Goal: Information Seeking & Learning: Learn about a topic

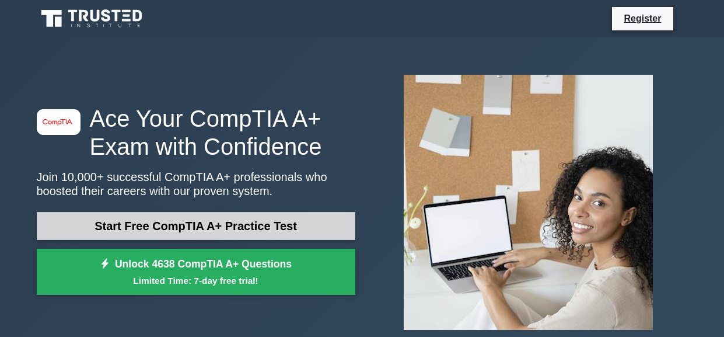
click at [177, 228] on link "Start Free CompTIA A+ Practice Test" at bounding box center [196, 226] width 319 height 28
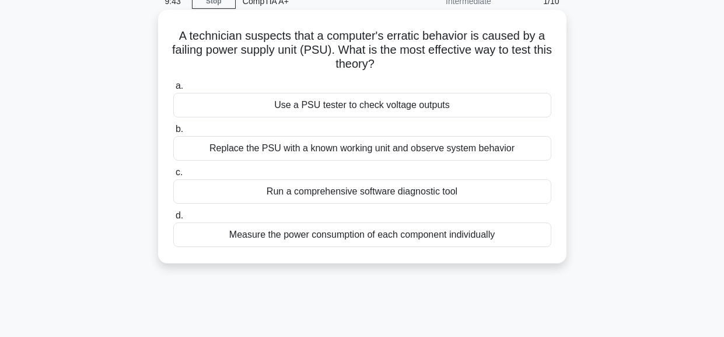
scroll to position [41, 0]
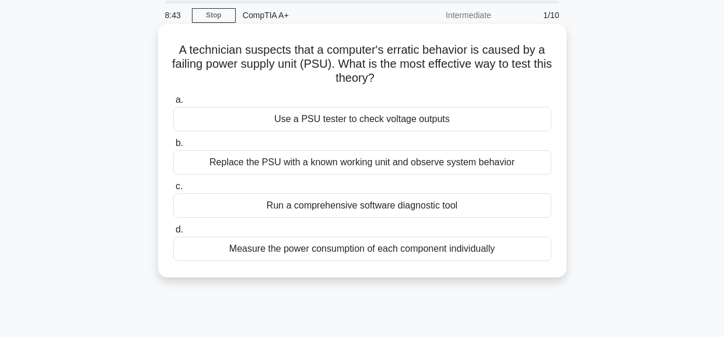
click at [383, 121] on div "Use a PSU tester to check voltage outputs" at bounding box center [362, 119] width 378 height 25
click at [173, 104] on input "a. Use a PSU tester to check voltage outputs" at bounding box center [173, 100] width 0 height 8
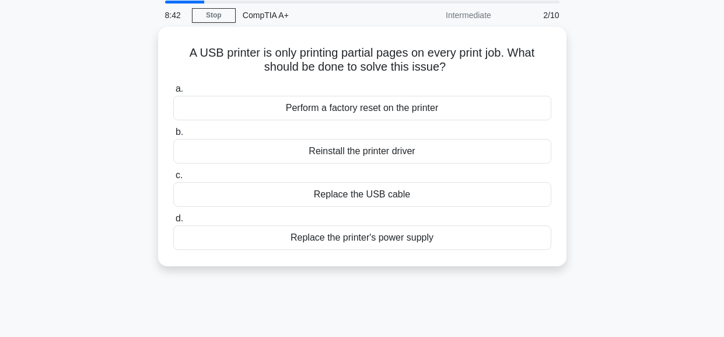
scroll to position [0, 0]
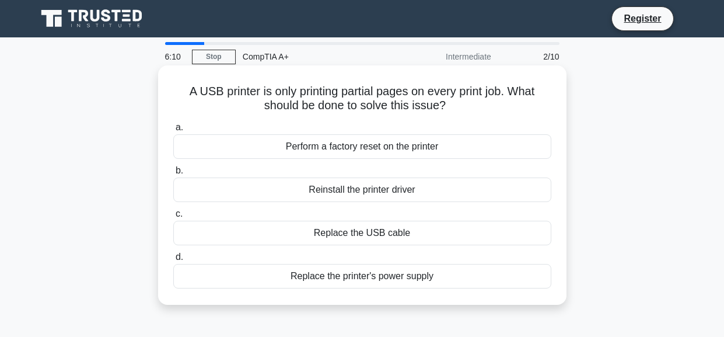
click at [379, 186] on div "Reinstall the printer driver" at bounding box center [362, 189] width 378 height 25
click at [173, 174] on input "b. Reinstall the printer driver" at bounding box center [173, 171] width 0 height 8
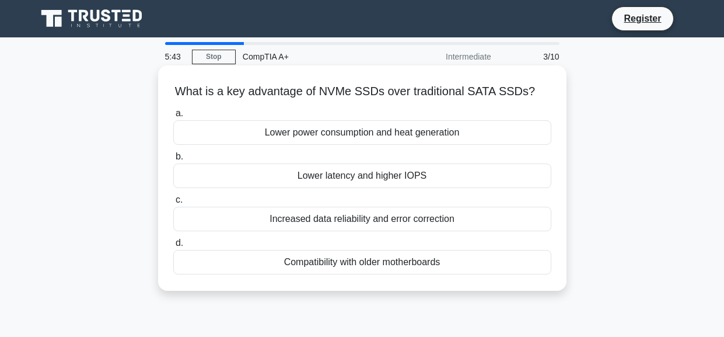
click at [369, 130] on div "Lower power consumption and heat generation" at bounding box center [362, 132] width 378 height 25
click at [173, 117] on input "a. Lower power consumption and heat generation" at bounding box center [173, 114] width 0 height 8
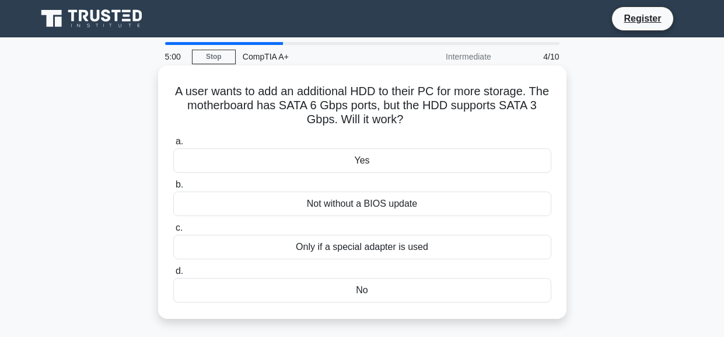
click at [406, 154] on div "Yes" at bounding box center [362, 160] width 378 height 25
click at [173, 145] on input "a. Yes" at bounding box center [173, 142] width 0 height 8
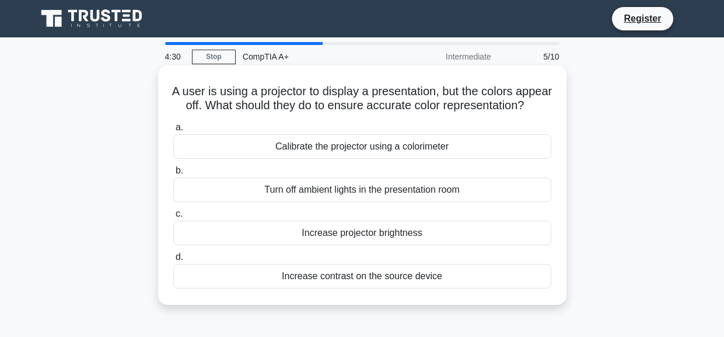
click at [431, 202] on div "Turn off ambient lights in the presentation room" at bounding box center [362, 189] width 378 height 25
click at [173, 174] on input "b. Turn off ambient lights in the presentation room" at bounding box center [173, 171] width 0 height 8
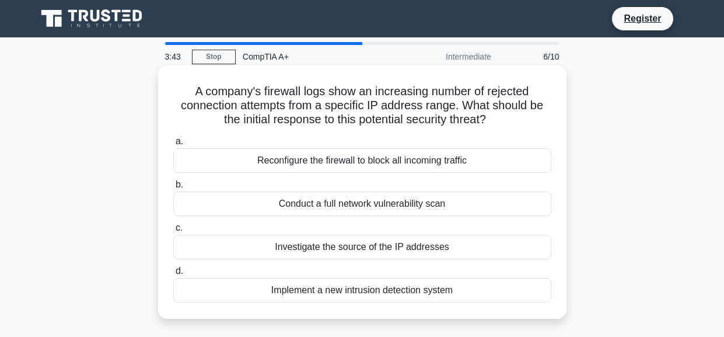
click at [380, 254] on div "Investigate the source of the IP addresses" at bounding box center [362, 247] width 378 height 25
click at [173, 232] on input "c. Investigate the source of the IP addresses" at bounding box center [173, 228] width 0 height 8
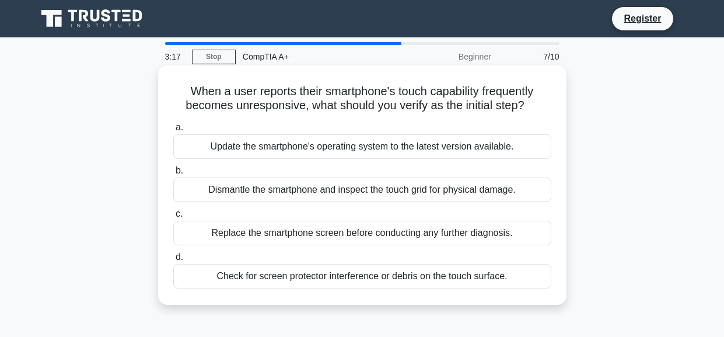
click at [380, 277] on div "Check for screen protector interference or debris on the touch surface." at bounding box center [362, 276] width 378 height 25
click at [173, 261] on input "d. Check for screen protector interference or debris on the touch surface." at bounding box center [173, 257] width 0 height 8
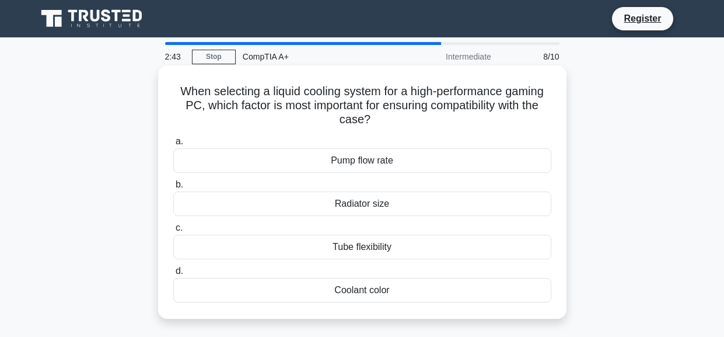
click at [387, 205] on div "Radiator size" at bounding box center [362, 203] width 378 height 25
click at [173, 188] on input "b. Radiator size" at bounding box center [173, 185] width 0 height 8
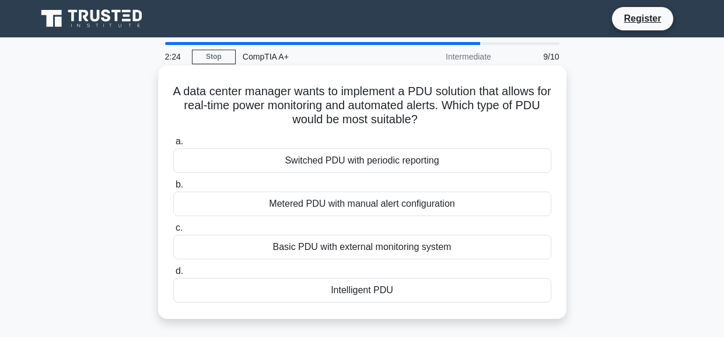
click at [378, 297] on div "Intelligent PDU" at bounding box center [362, 290] width 378 height 25
click at [173, 275] on input "d. Intelligent PDU" at bounding box center [173, 271] width 0 height 8
